Goal: Task Accomplishment & Management: Manage account settings

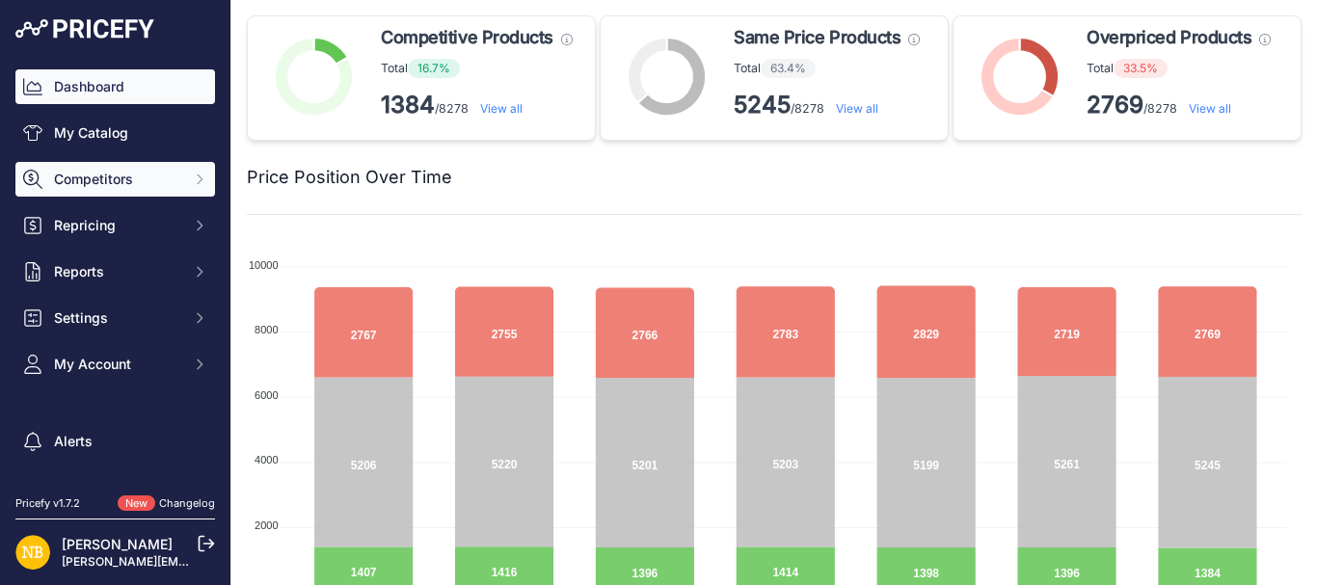
click at [98, 185] on span "Competitors" at bounding box center [117, 179] width 126 height 19
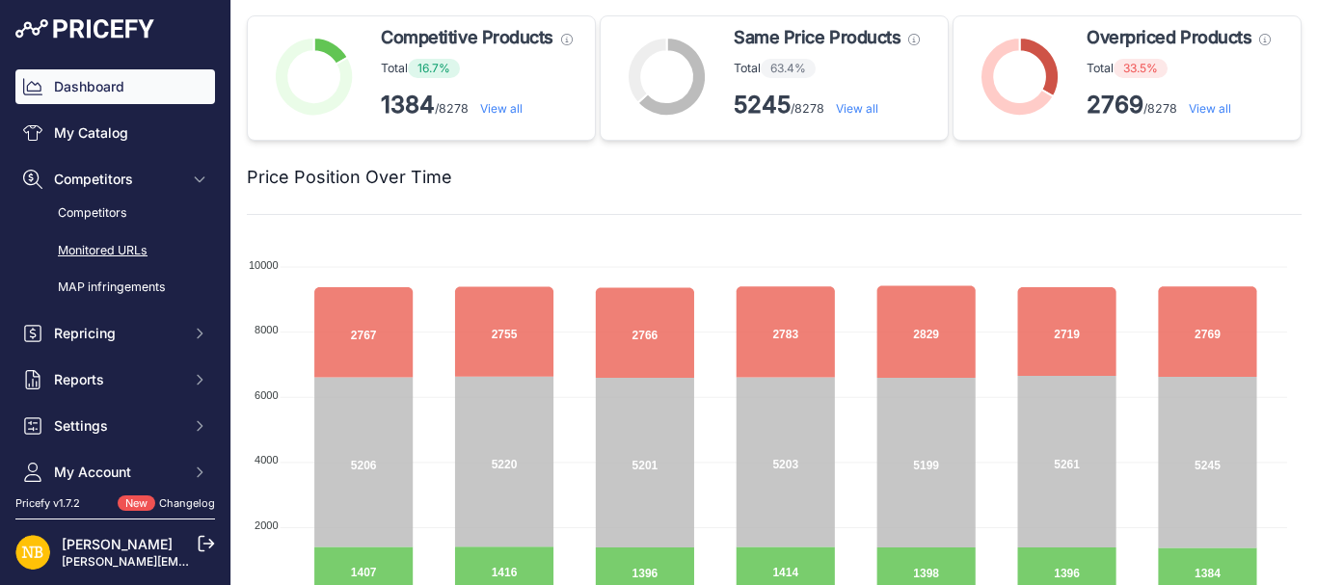
click at [106, 248] on link "Monitored URLs" at bounding box center [115, 251] width 200 height 34
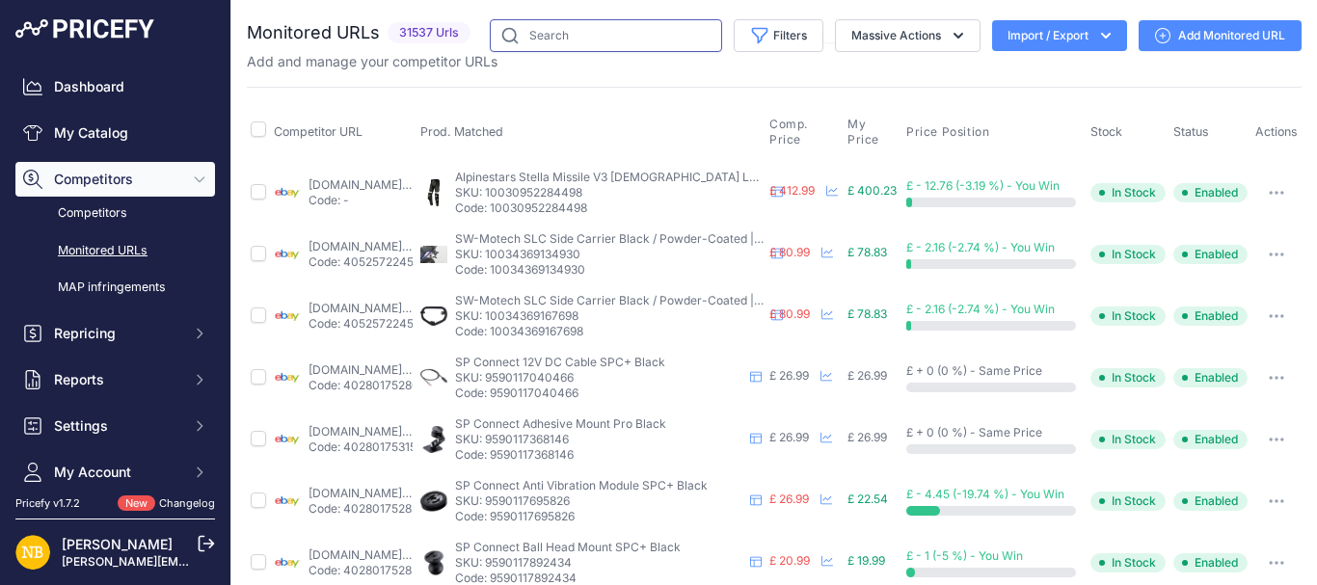
click at [587, 43] on input "text" at bounding box center [606, 35] width 232 height 33
click at [780, 36] on button "Filters" at bounding box center [779, 35] width 90 height 33
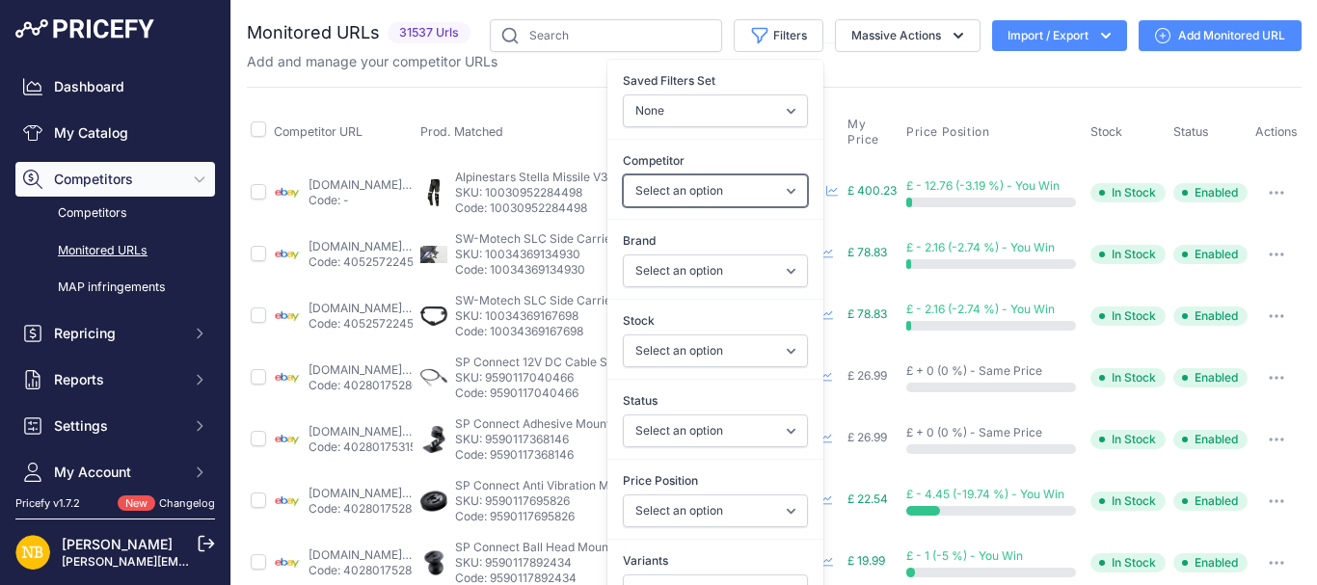
click at [674, 186] on select "Select an option [DOMAIN_NAME] [DOMAIN_NAME] [DOMAIN_NAME] [DOMAIN_NAME] [DOMAI…" at bounding box center [715, 190] width 185 height 33
select select "4341"
click at [623, 174] on select "Select an option [DOMAIN_NAME] [DOMAIN_NAME] [DOMAIN_NAME] [DOMAIN_NAME] [DOMAI…" at bounding box center [715, 190] width 185 height 33
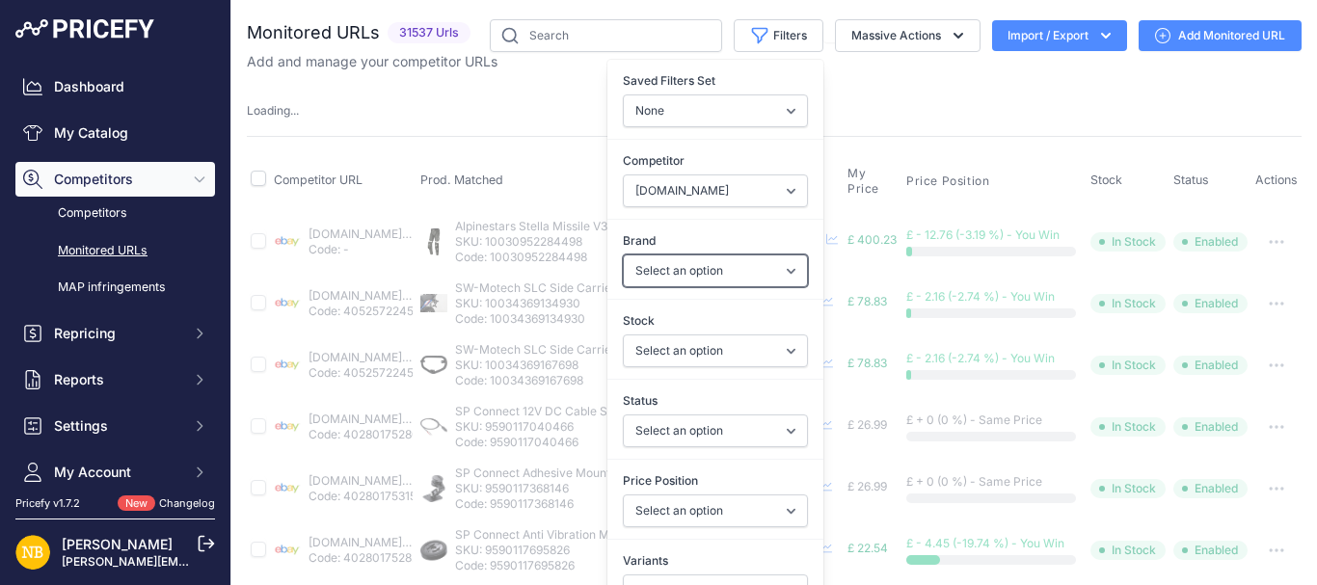
click at [655, 273] on select "Select an option 100% 13 And A Half Magazine AGV Airoh Ale Clothing Alpinestars…" at bounding box center [715, 271] width 185 height 33
select select "Schuberth"
click at [623, 255] on select "Select an option 100% 13 And A Half Magazine AGV Airoh Ale Clothing Alpinestars…" at bounding box center [715, 271] width 185 height 33
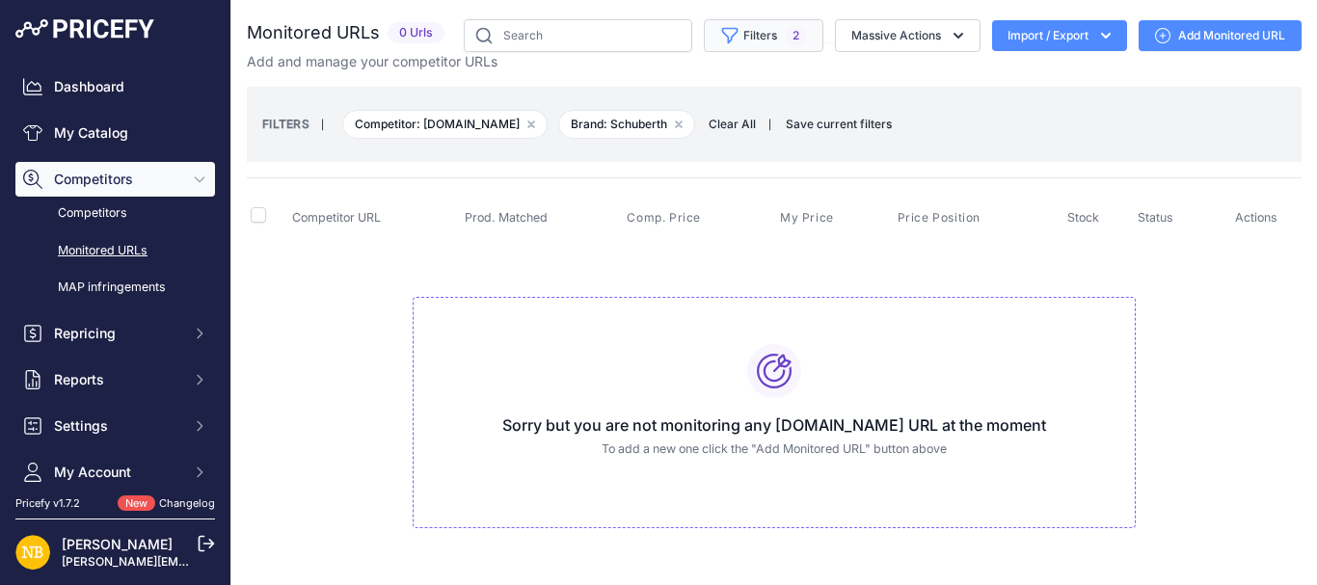
click at [760, 46] on button "Filters 2" at bounding box center [764, 35] width 120 height 33
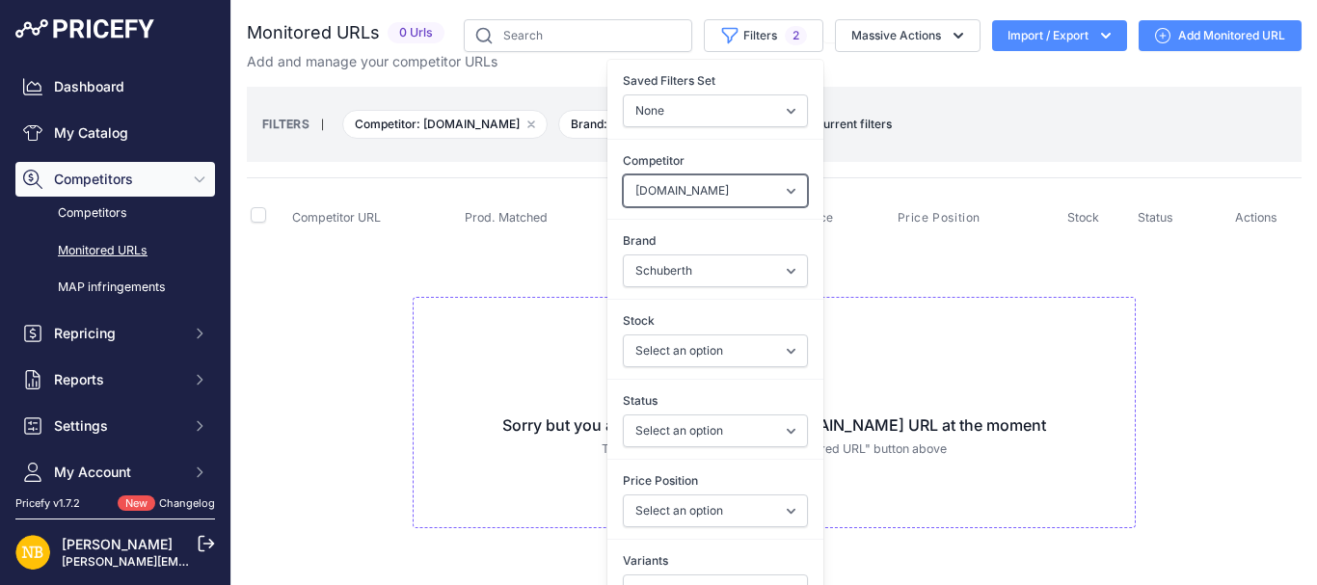
click at [640, 204] on select "Select an option [DOMAIN_NAME] [DOMAIN_NAME] [DOMAIN_NAME] [DOMAIN_NAME] [DOMAI…" at bounding box center [715, 190] width 185 height 33
select select "15386"
click at [623, 174] on select "Select an option [DOMAIN_NAME] [DOMAIN_NAME] [DOMAIN_NAME] [DOMAIN_NAME] [DOMAI…" at bounding box center [715, 190] width 185 height 33
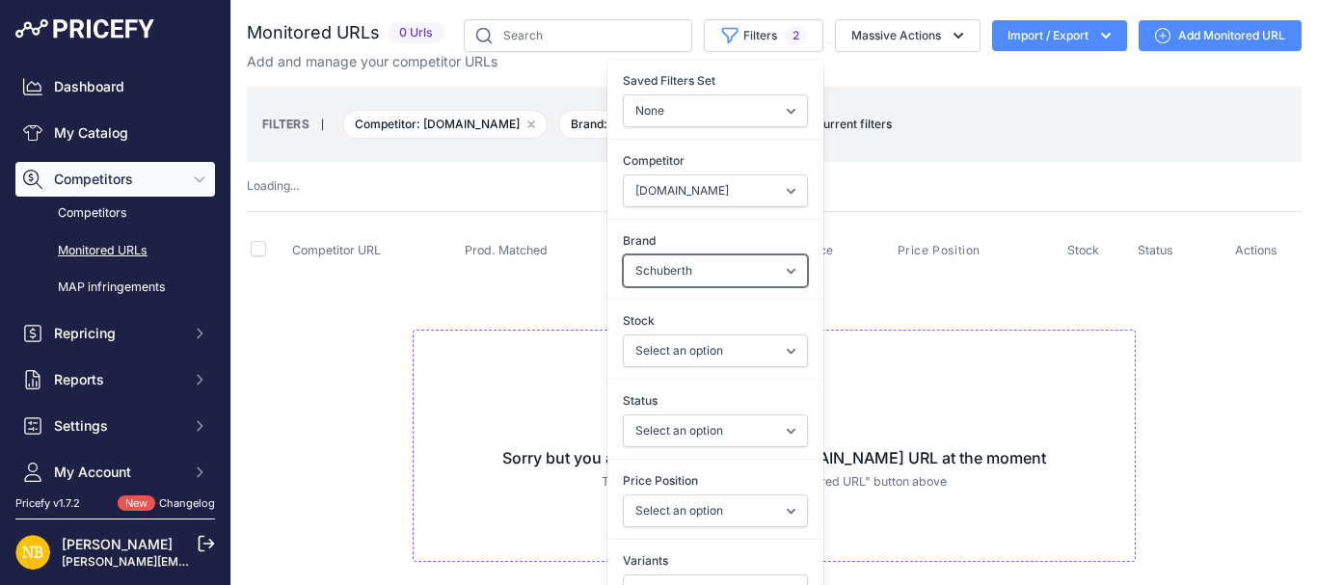
click at [632, 262] on select "Select an option 100% 13 And A Half Magazine AGV Airoh Ale Clothing Alpinestars…" at bounding box center [715, 271] width 185 height 33
select select "Forma"
click at [623, 255] on select "Select an option 100% 13 And A Half Magazine AGV Airoh Ale Clothing Alpinestars…" at bounding box center [715, 271] width 185 height 33
click at [547, 307] on td "Sorry but you are not monitoring any [DOMAIN_NAME] URL at the moment To add a n…" at bounding box center [774, 438] width 1055 height 325
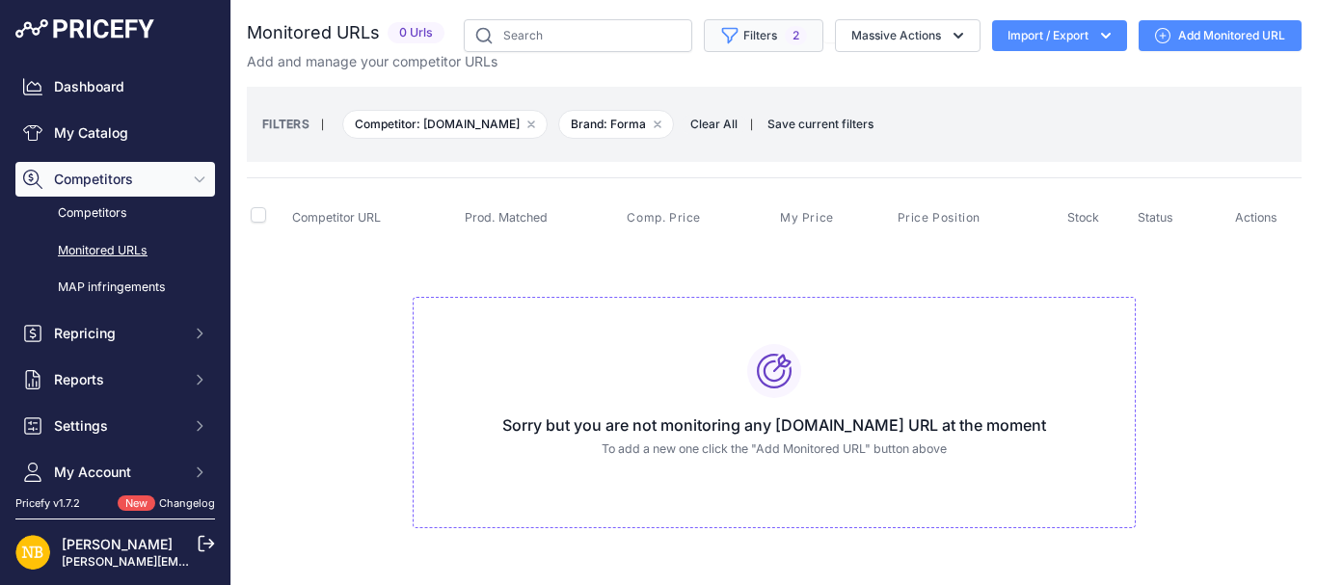
click at [735, 33] on button "Filters 2" at bounding box center [764, 35] width 120 height 33
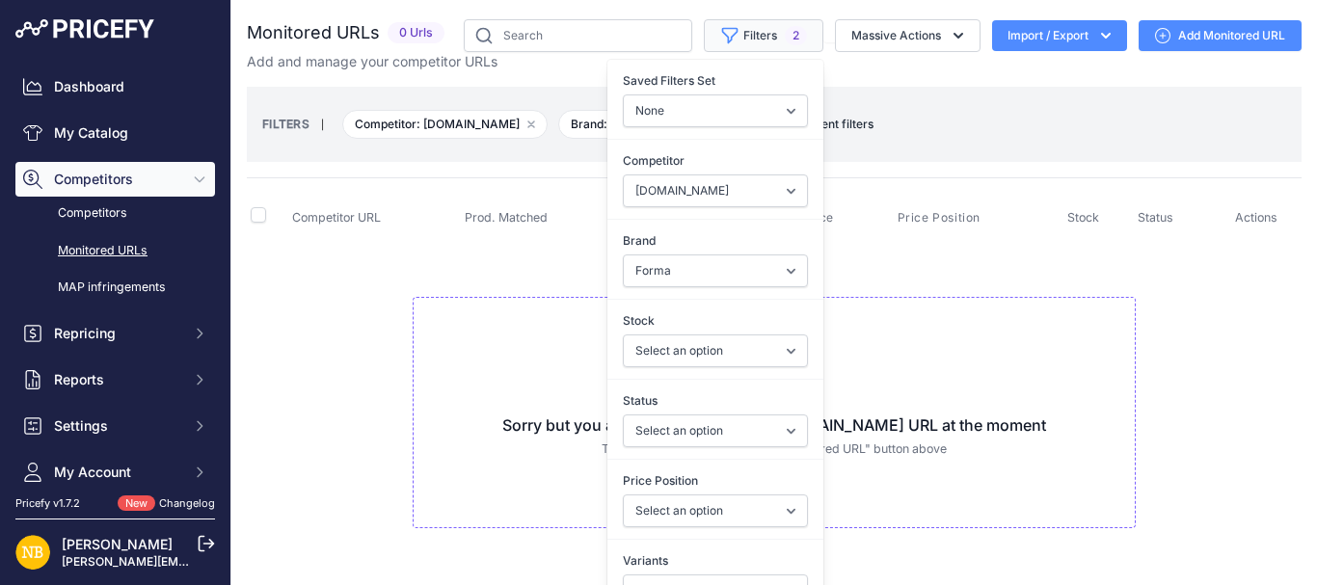
click at [785, 33] on span "2" at bounding box center [796, 35] width 22 height 19
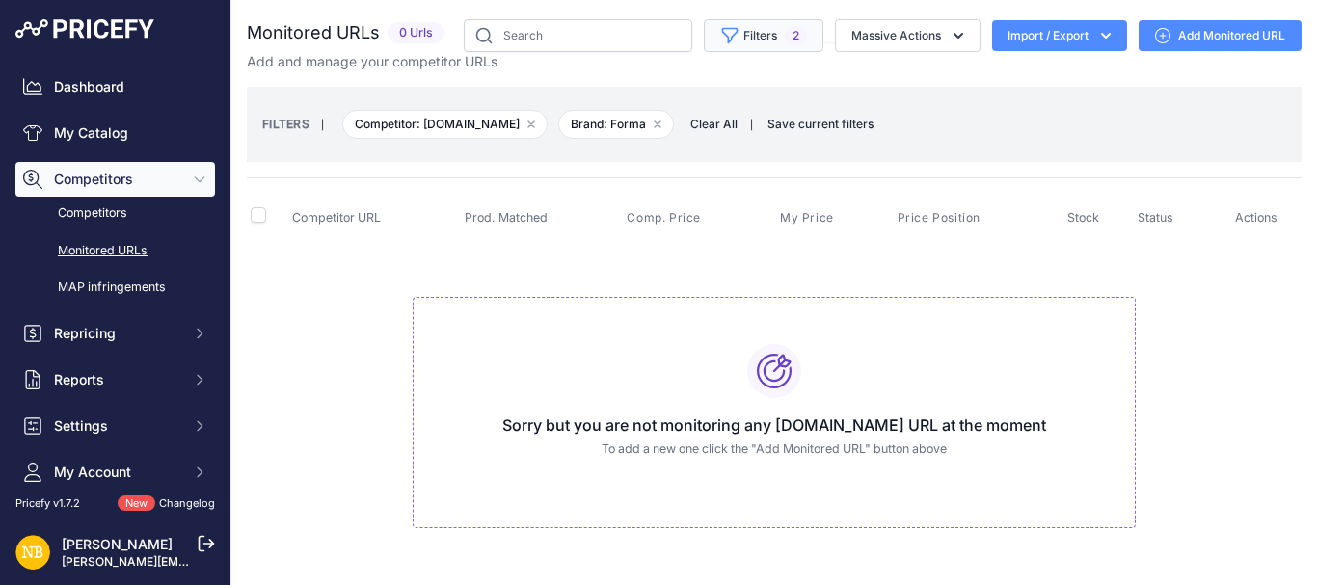
click at [733, 39] on button "Filters 2" at bounding box center [764, 35] width 120 height 33
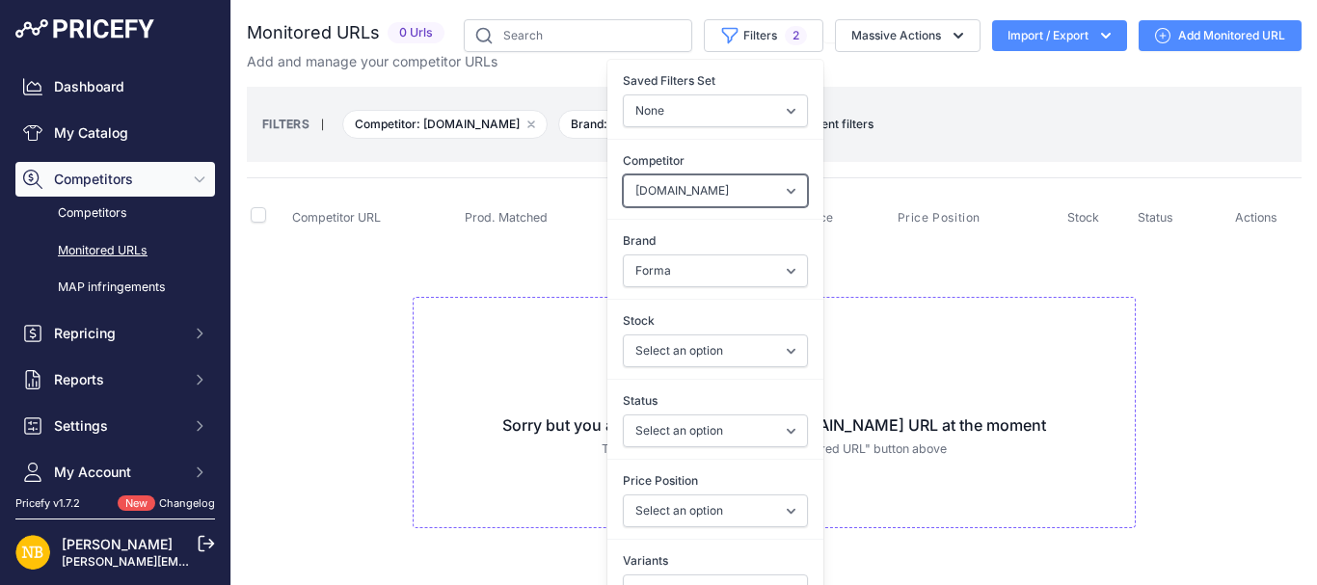
click at [659, 194] on select "Select an option [DOMAIN_NAME] [DOMAIN_NAME] [DOMAIN_NAME] [DOMAIN_NAME] [DOMAI…" at bounding box center [715, 190] width 185 height 33
select select "4354"
click at [623, 174] on select "Select an option [DOMAIN_NAME] [DOMAIN_NAME] [DOMAIN_NAME] [DOMAIN_NAME] [DOMAI…" at bounding box center [715, 190] width 185 height 33
click at [512, 264] on td "Sorry but you are not monitoring any [DOMAIN_NAME] URL at the moment To add a n…" at bounding box center [774, 404] width 1055 height 325
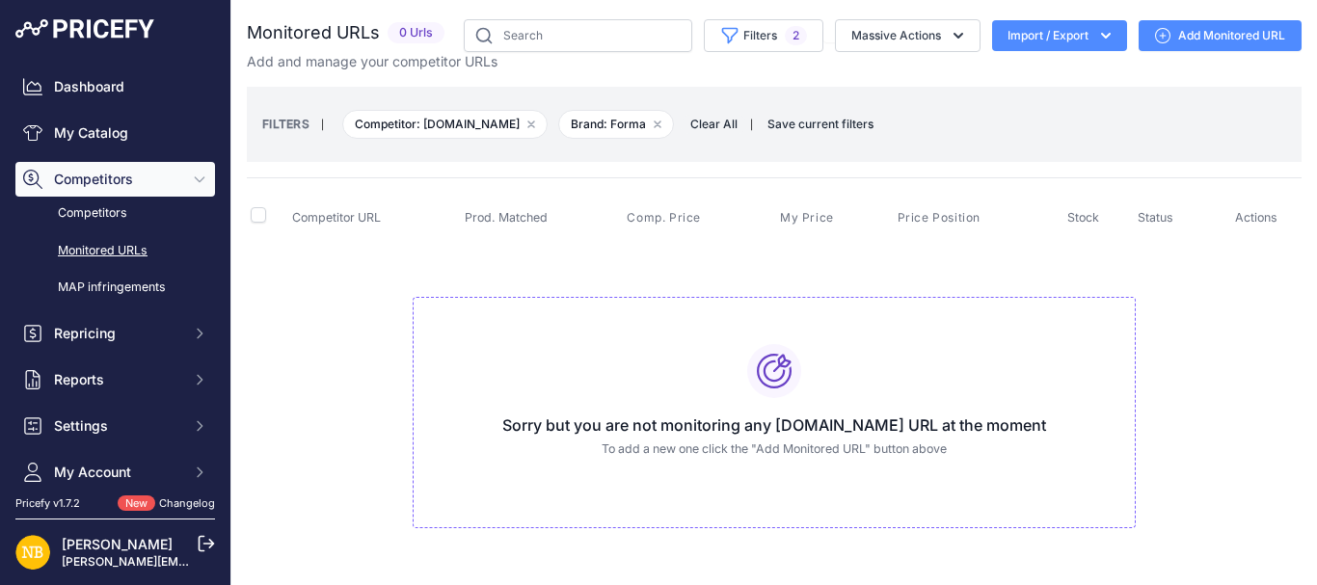
click at [1260, 395] on td "Sorry but you are not monitoring any [DOMAIN_NAME] URL at the moment To add a n…" at bounding box center [774, 404] width 1055 height 325
click at [734, 40] on button "Filters 2" at bounding box center [764, 35] width 120 height 33
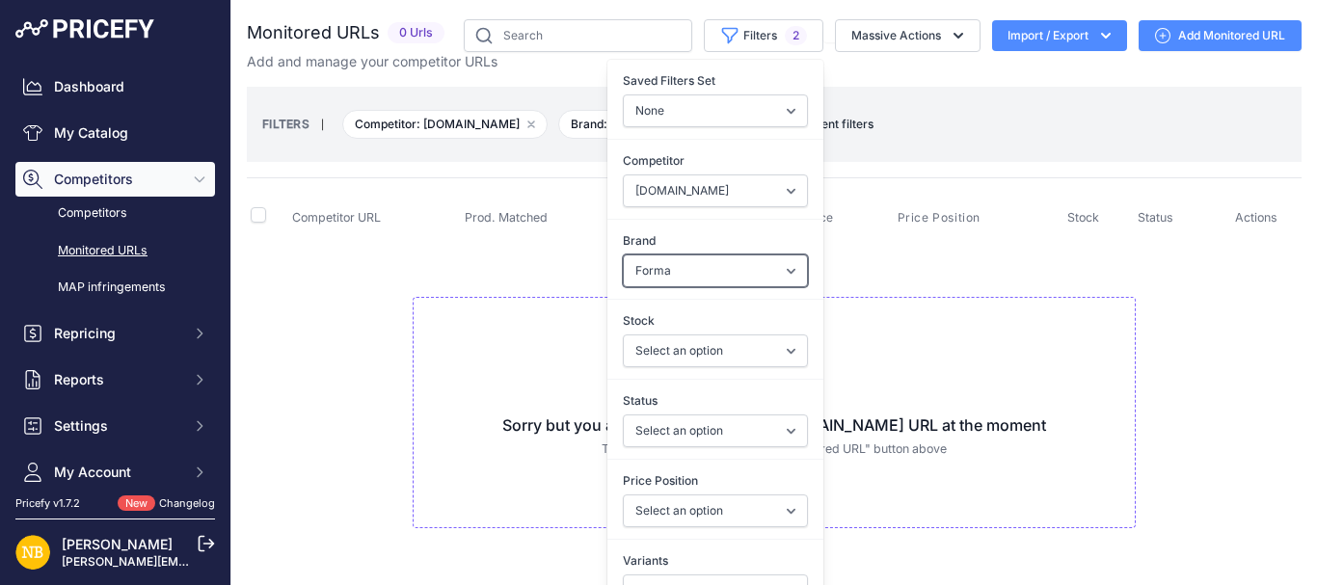
click at [657, 284] on select "Select an option 100% 13 And A Half Magazine AGV Airoh Ale Clothing Alpinestars…" at bounding box center [715, 271] width 185 height 33
select select "Macna"
click at [623, 255] on select "Select an option 100% 13 And A Half Magazine AGV Airoh Ale Clothing Alpinestars…" at bounding box center [715, 271] width 185 height 33
click at [434, 279] on td "Sorry but you are not monitoring any [DOMAIN_NAME] URL at the moment To add a n…" at bounding box center [774, 404] width 1055 height 325
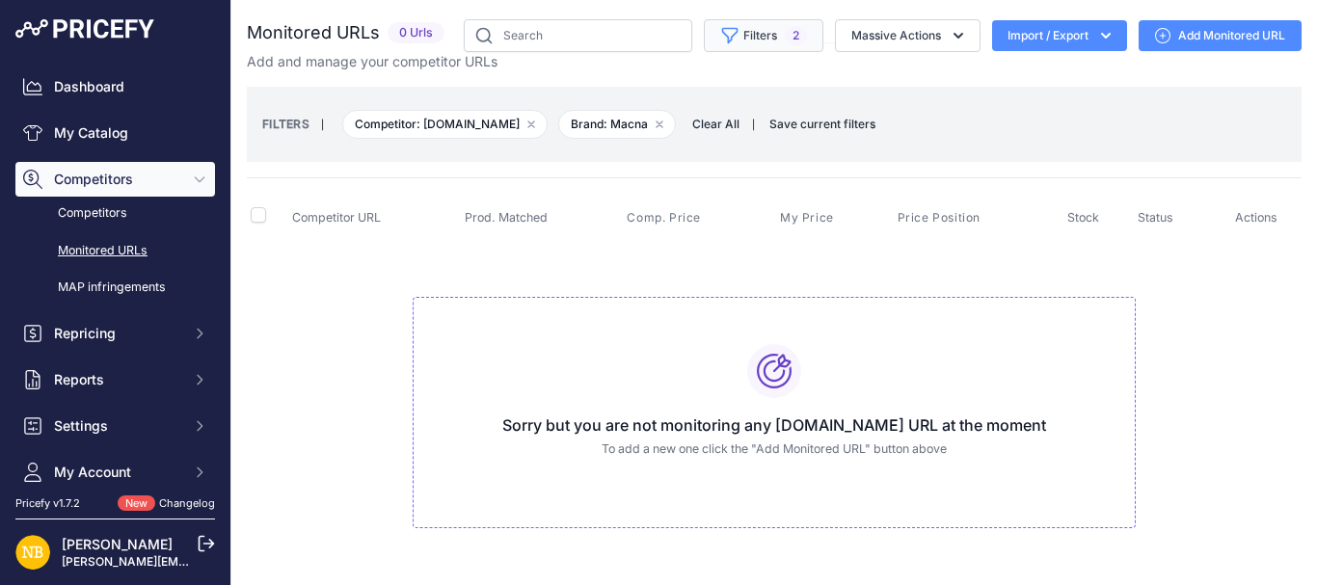
click at [785, 37] on span "2" at bounding box center [796, 35] width 22 height 19
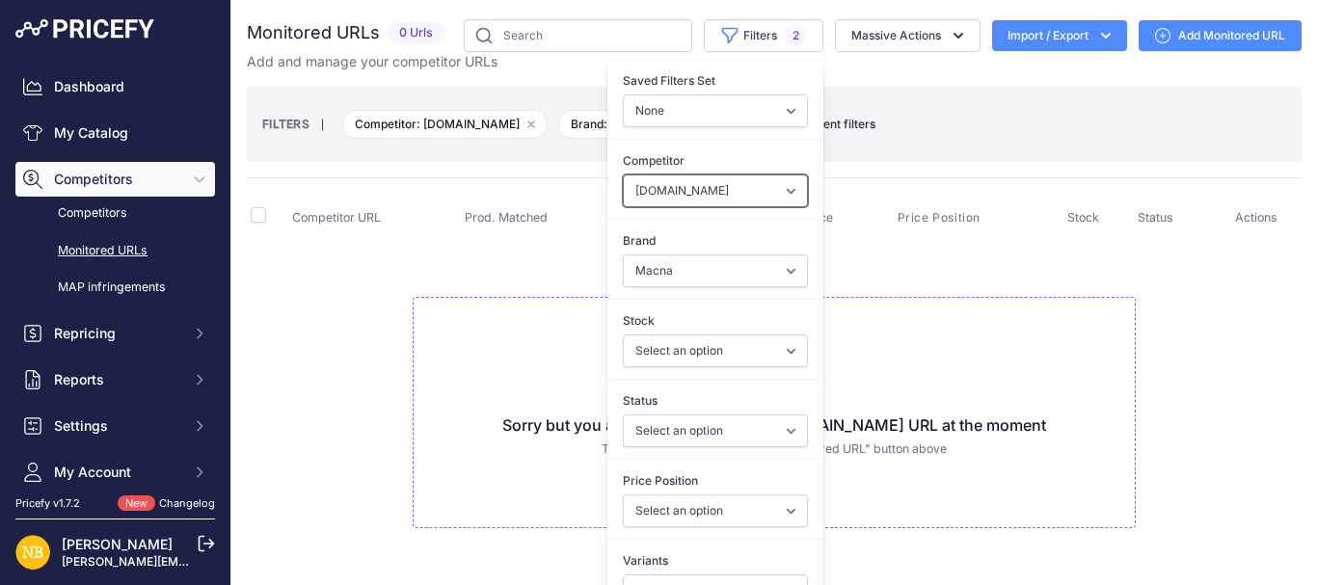
click at [652, 194] on select "Select an option [DOMAIN_NAME] [DOMAIN_NAME] [DOMAIN_NAME] [DOMAIN_NAME] [DOMAI…" at bounding box center [715, 190] width 185 height 33
select select "4347"
click at [623, 174] on select "Select an option [DOMAIN_NAME] [DOMAIN_NAME] [DOMAIN_NAME] [DOMAIN_NAME] [DOMAI…" at bounding box center [715, 190] width 185 height 33
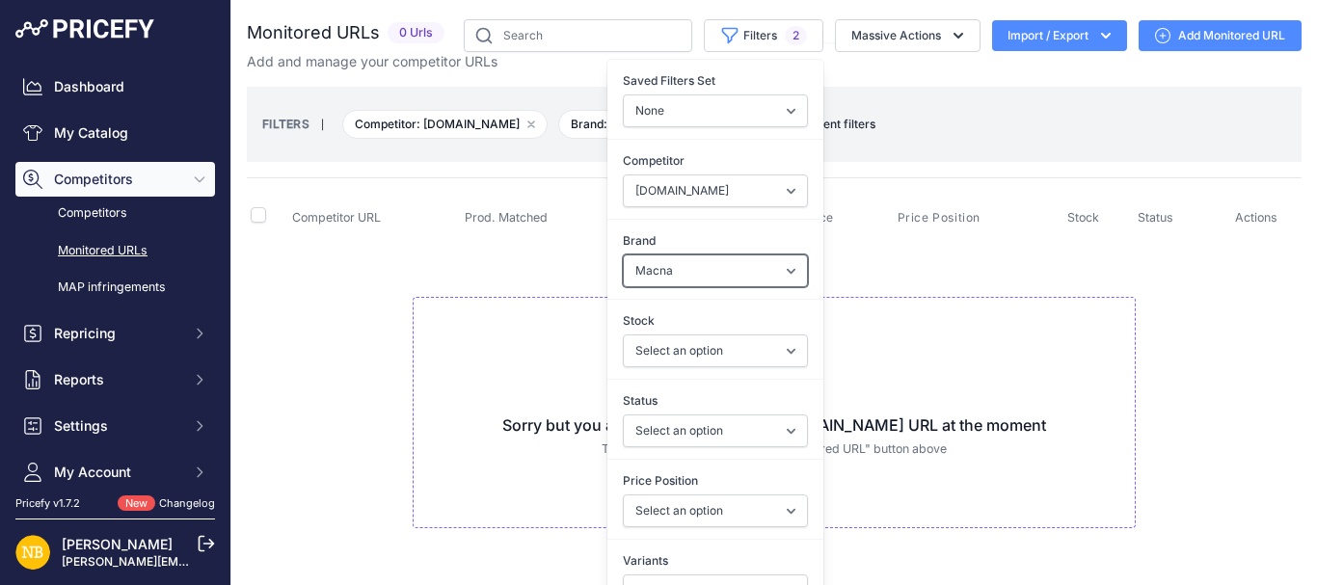
click at [672, 267] on select "Select an option 100% 13 And A Half Magazine AGV Airoh Ale Clothing Alpinestars…" at bounding box center [715, 271] width 185 height 33
select select "Nexx"
click at [623, 255] on select "Select an option 100% 13 And A Half Magazine AGV Airoh Ale Clothing Alpinestars…" at bounding box center [715, 271] width 185 height 33
click at [991, 257] on td "Sorry but you are not monitoring any [DOMAIN_NAME] URL at the moment To add a n…" at bounding box center [774, 404] width 1055 height 325
